Goal: Transaction & Acquisition: Download file/media

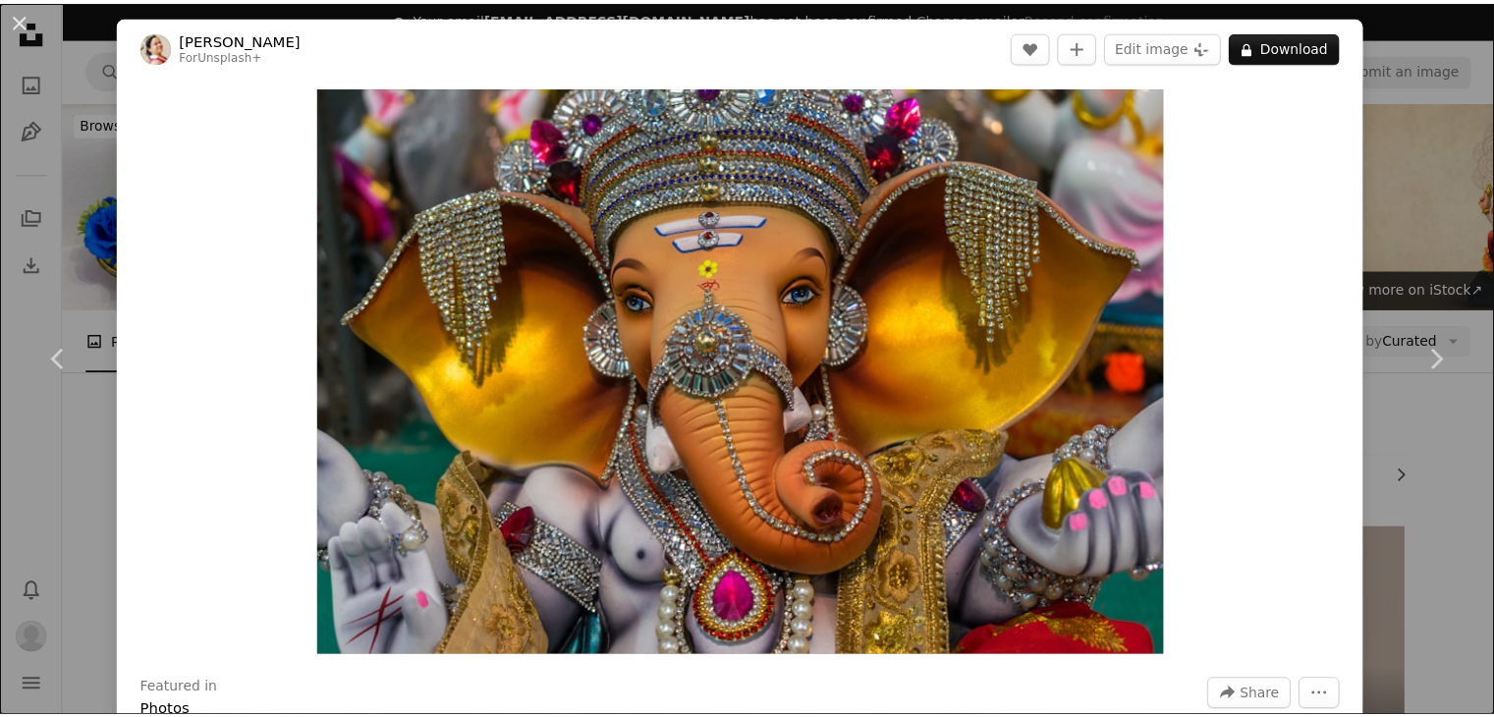
scroll to position [884, 0]
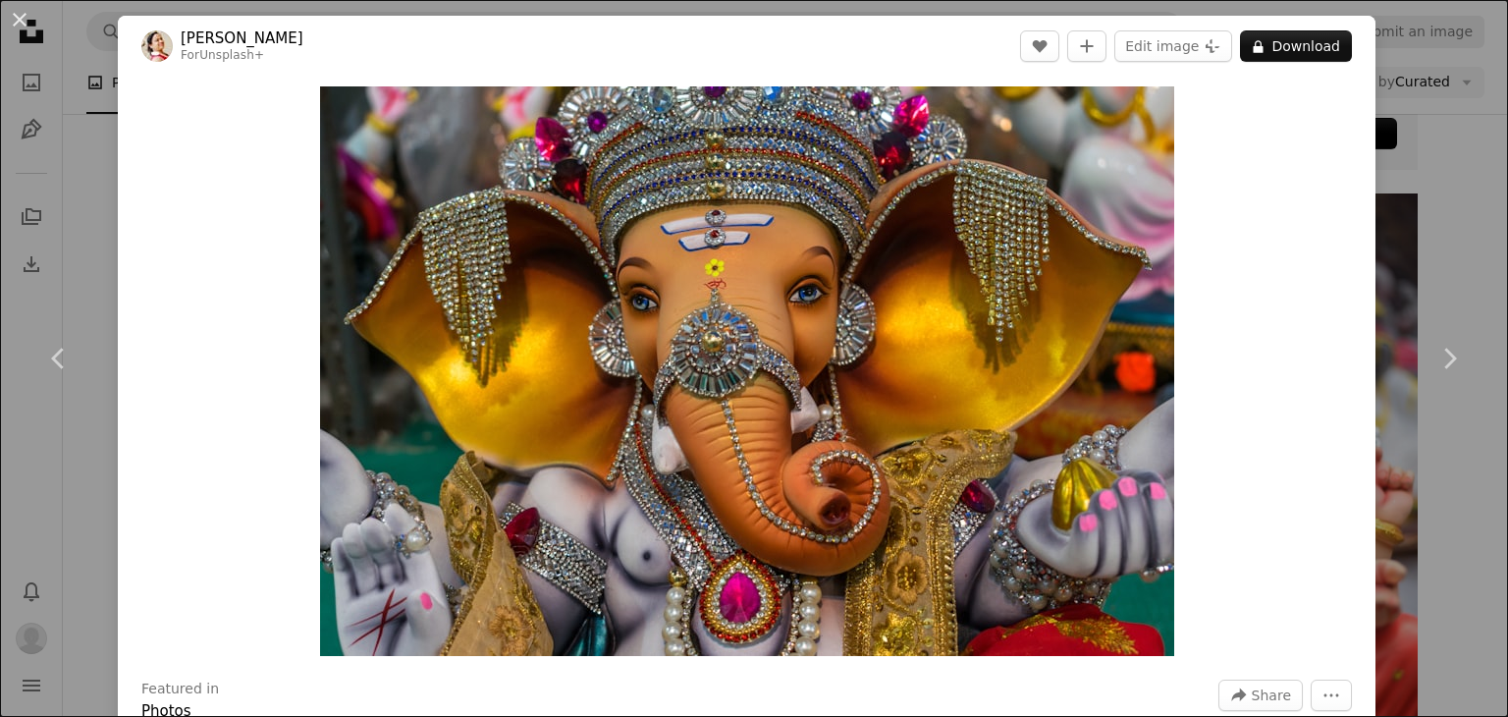
click at [18, 25] on button "An X shape" at bounding box center [20, 20] width 24 height 24
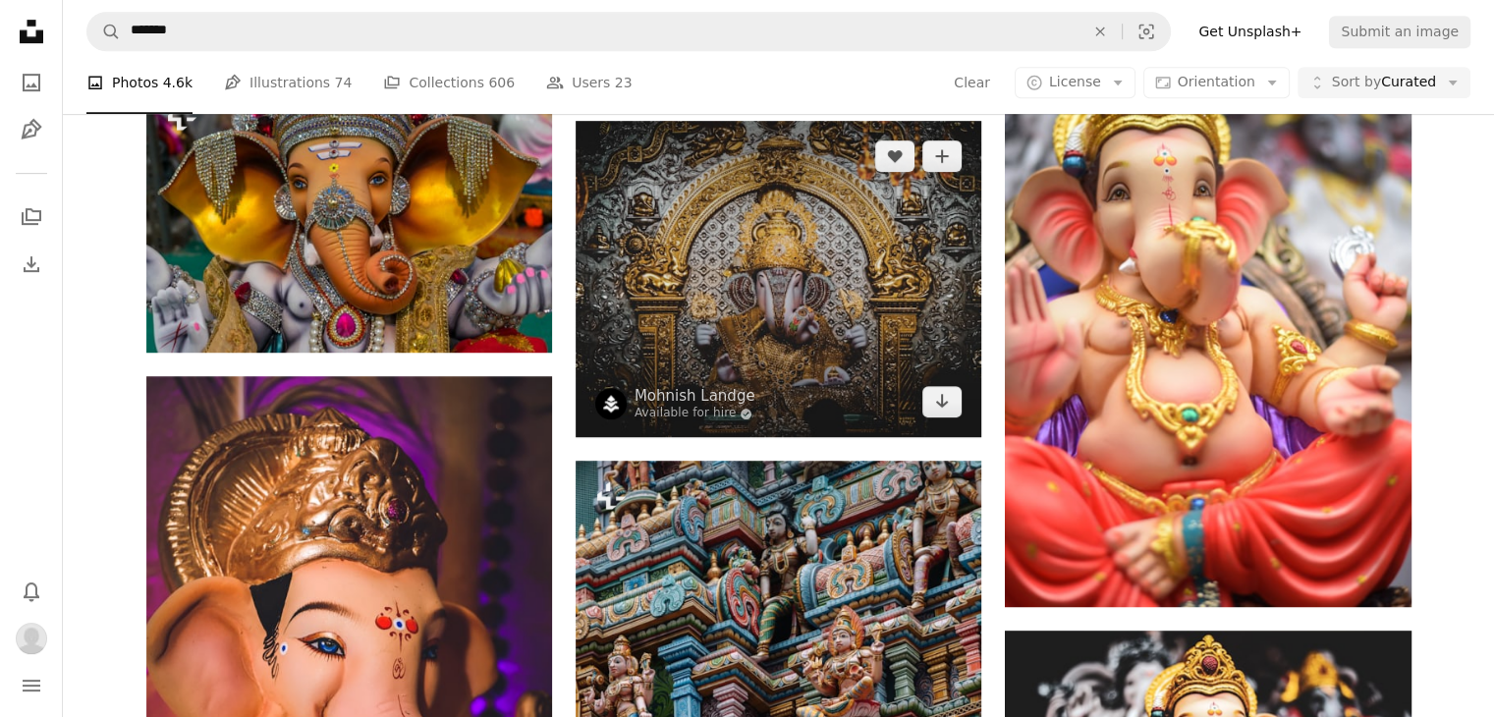
scroll to position [1080, 0]
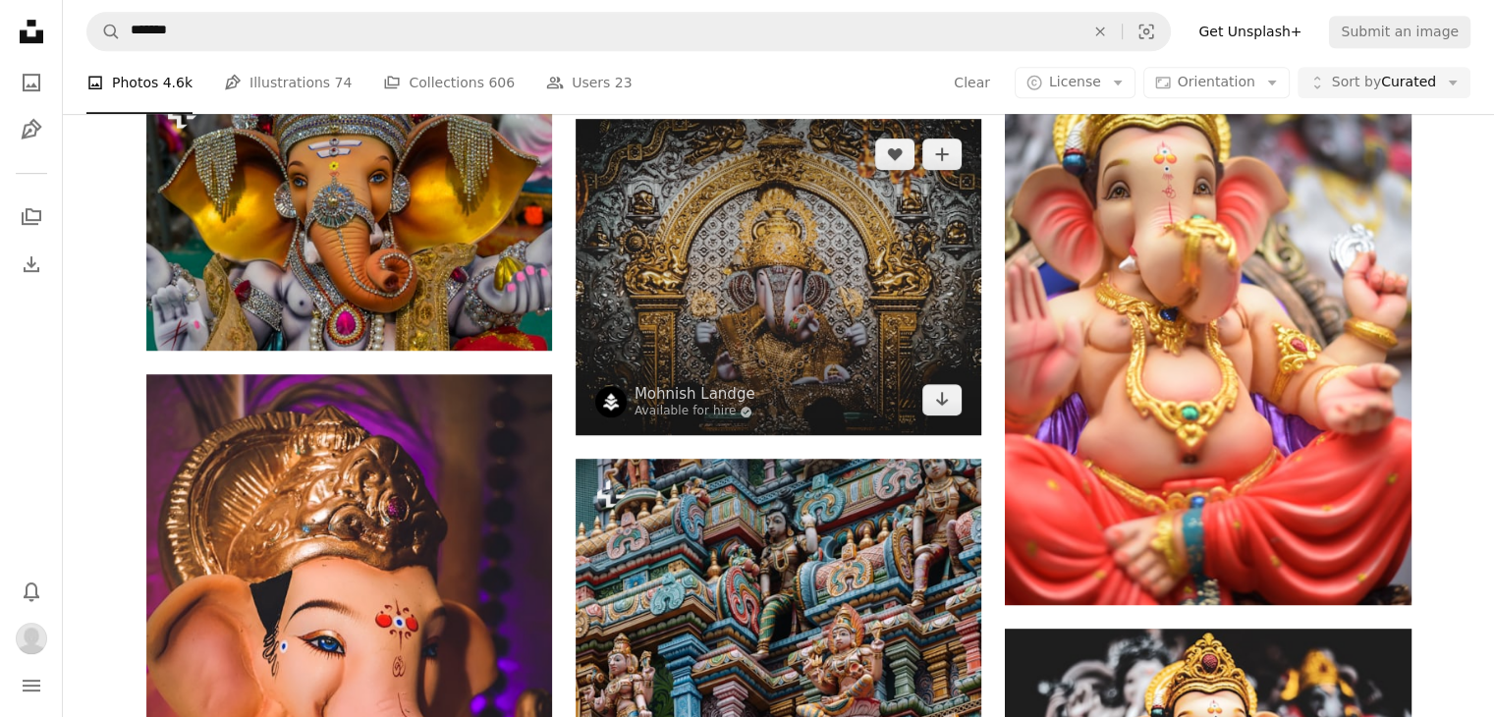
click at [800, 287] on img at bounding box center [778, 277] width 406 height 316
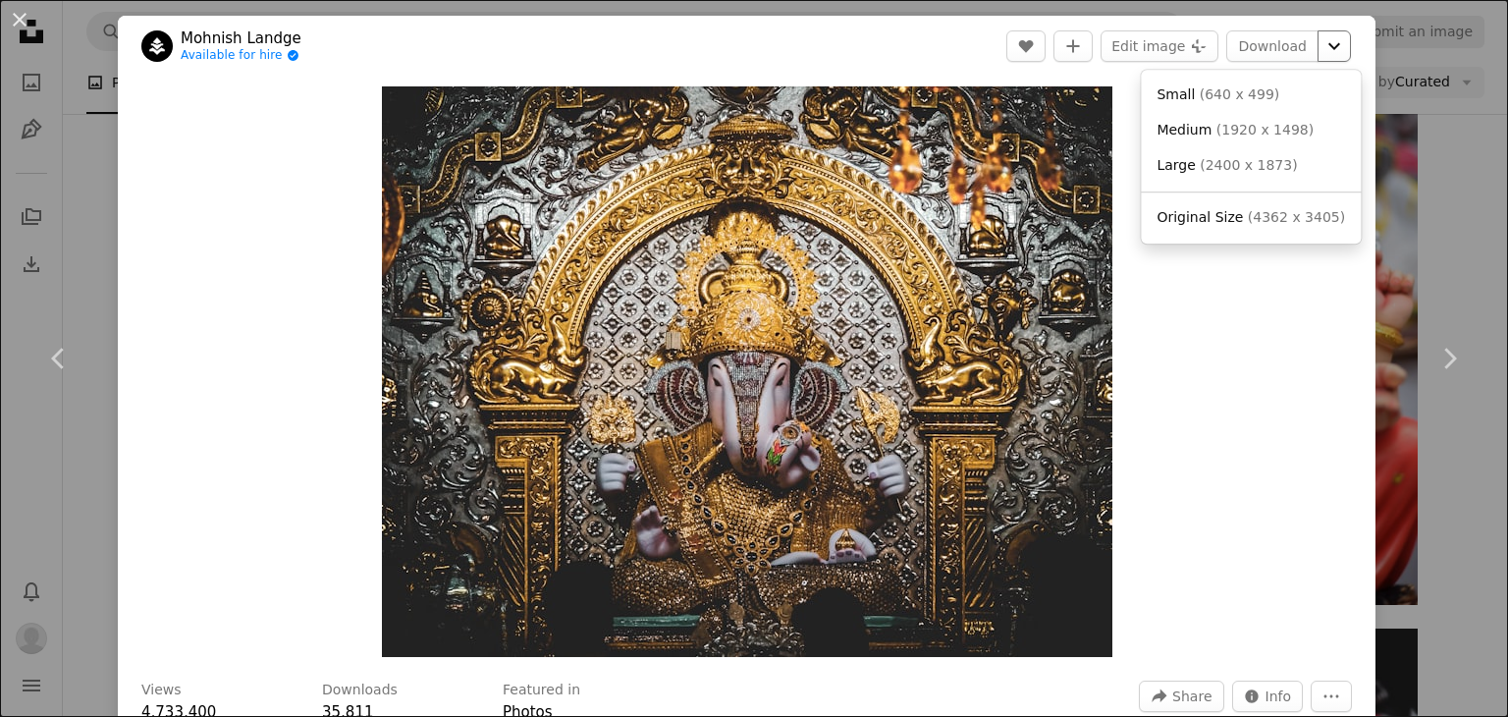
click at [1324, 47] on icon "Chevron down" at bounding box center [1334, 46] width 31 height 24
click at [1283, 217] on span "( 4362 x 3405 )" at bounding box center [1296, 217] width 97 height 16
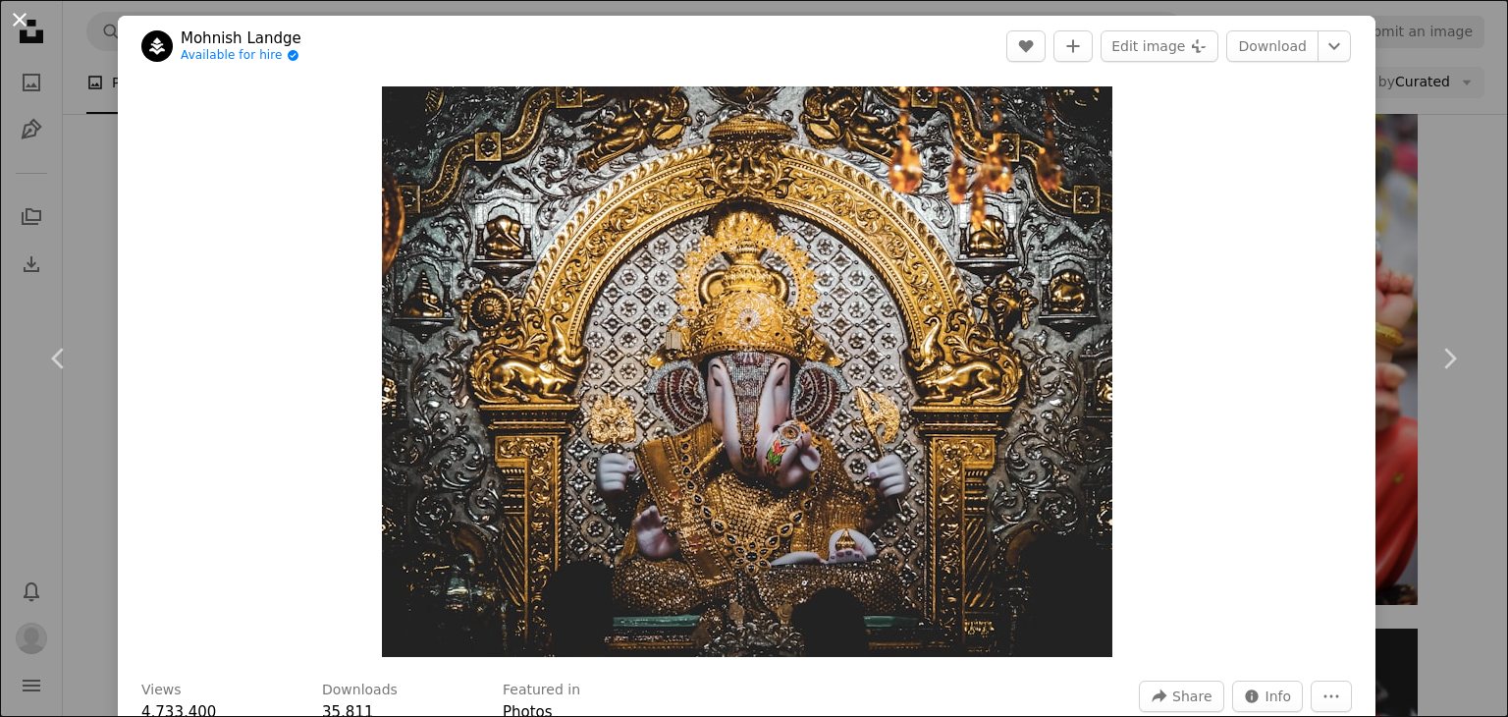
click at [19, 16] on button "An X shape" at bounding box center [20, 20] width 24 height 24
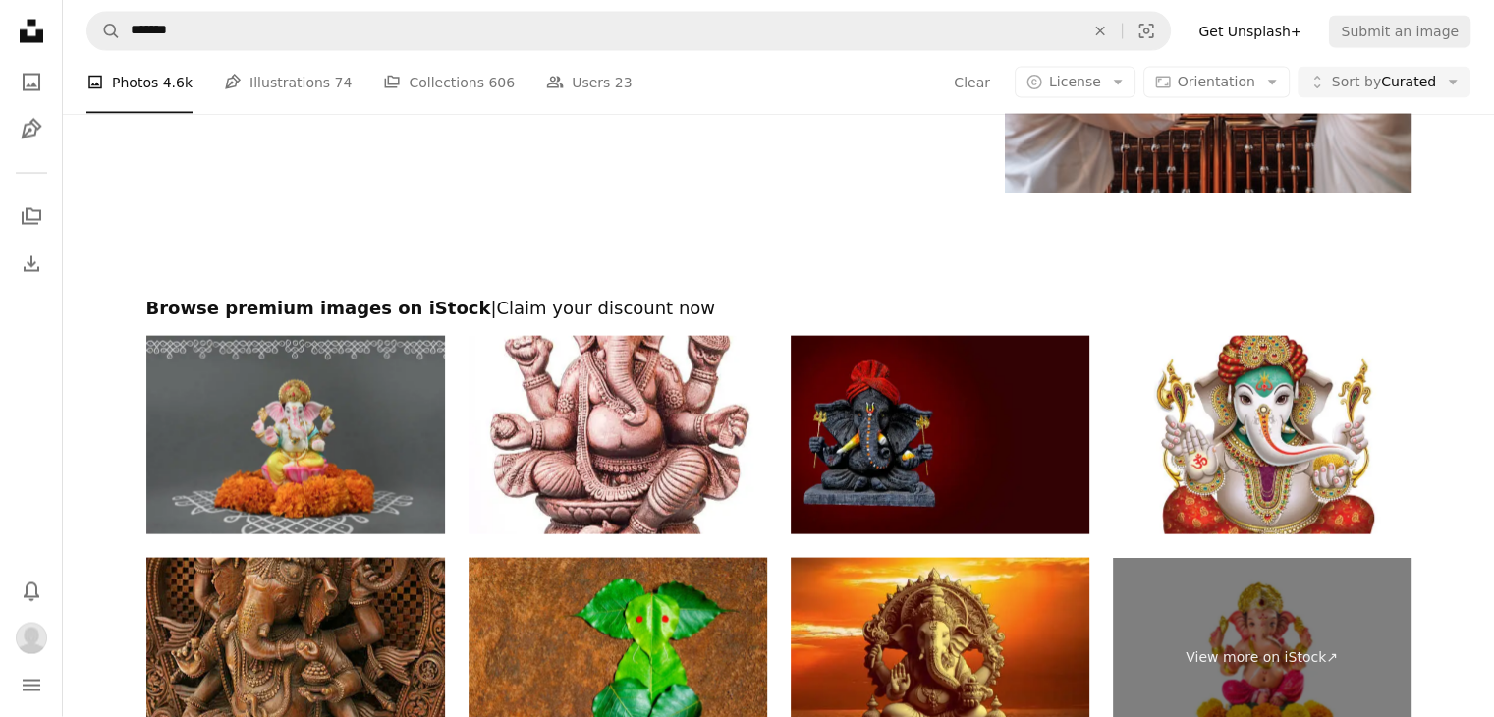
scroll to position [4321, 0]
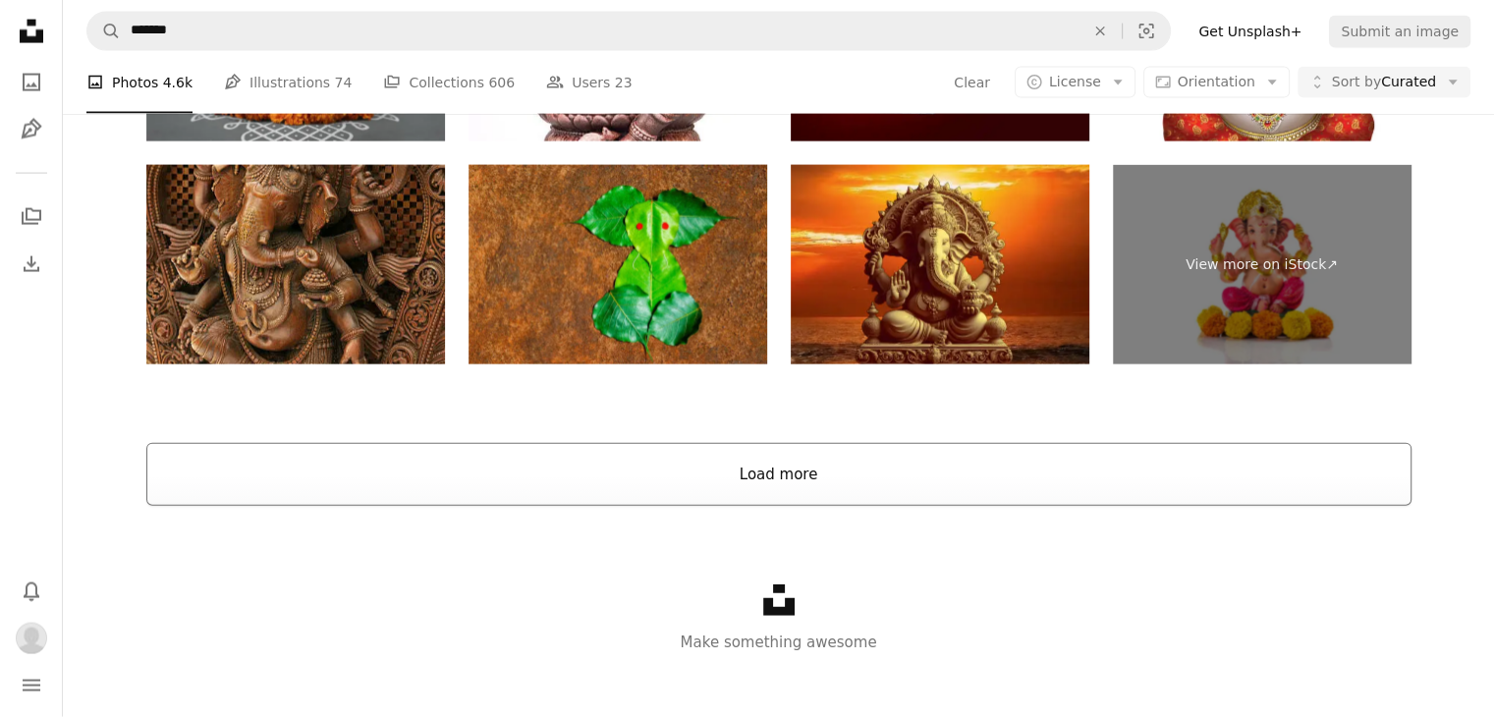
click at [789, 475] on button "Load more" at bounding box center [778, 474] width 1265 height 63
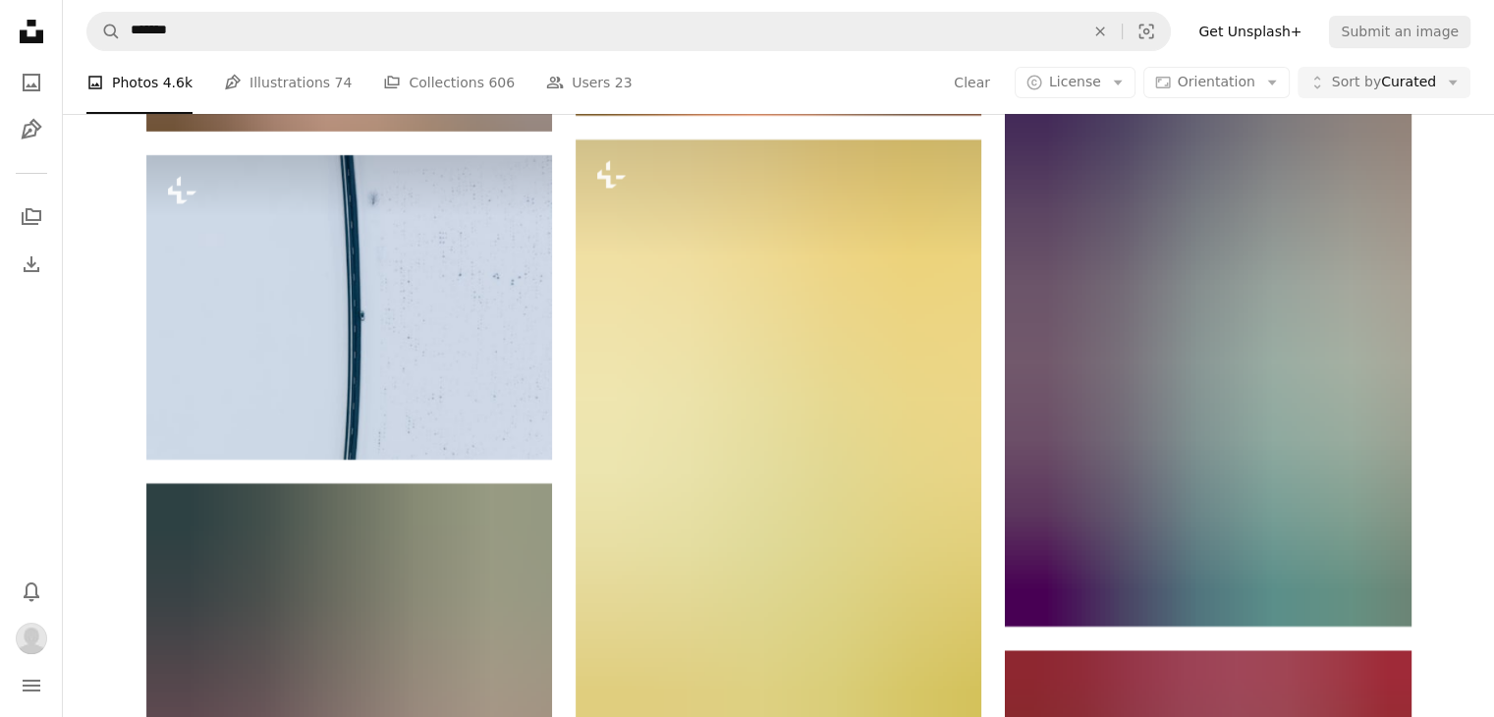
scroll to position [7397, 0]
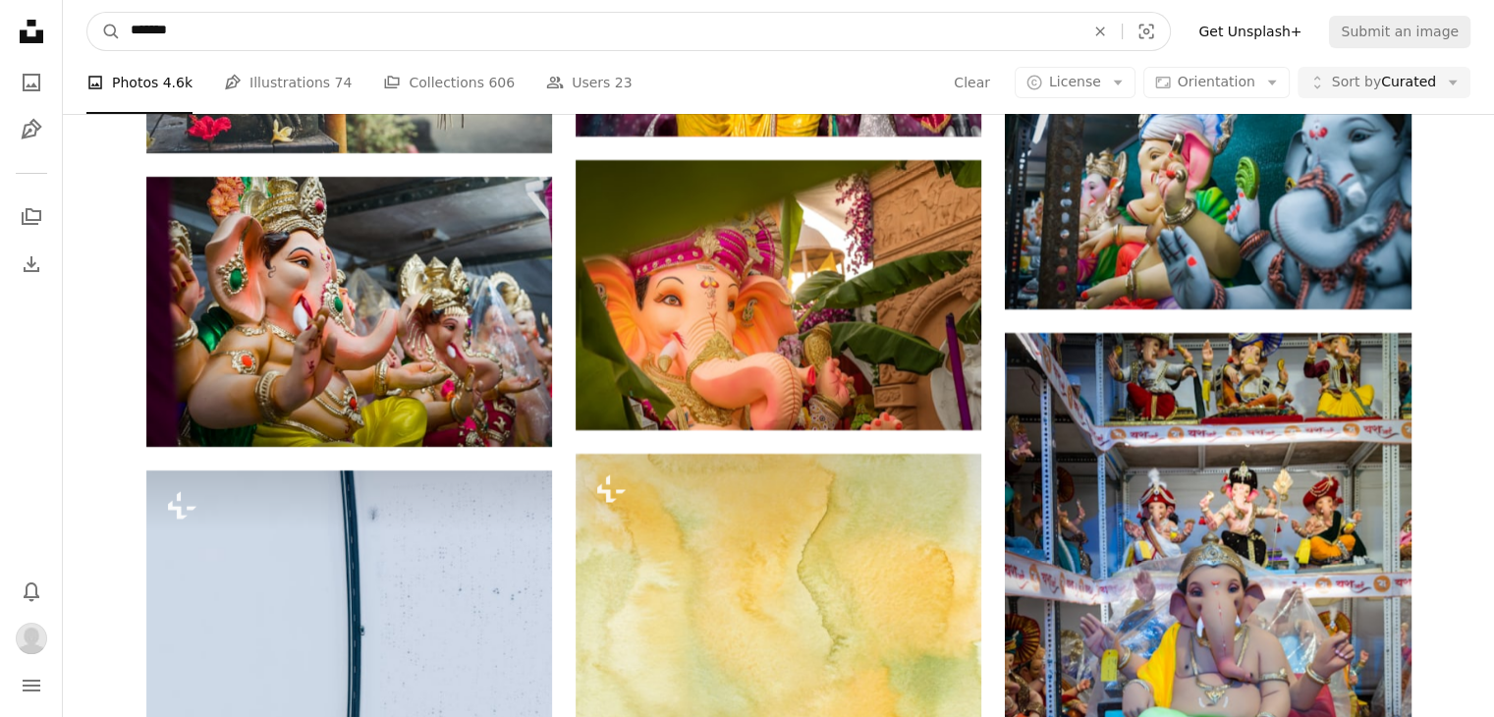
drag, startPoint x: 397, startPoint y: 49, endPoint x: 0, endPoint y: 85, distance: 398.4
type input "*******"
click at [87, 13] on button "A magnifying glass" at bounding box center [103, 31] width 33 height 37
